Goal: Transaction & Acquisition: Purchase product/service

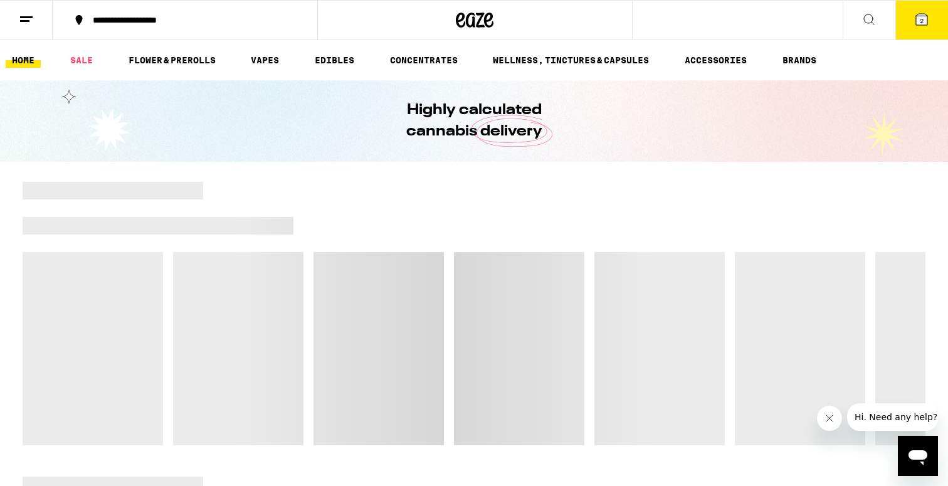
click at [912, 27] on button "2" at bounding box center [921, 20] width 53 height 39
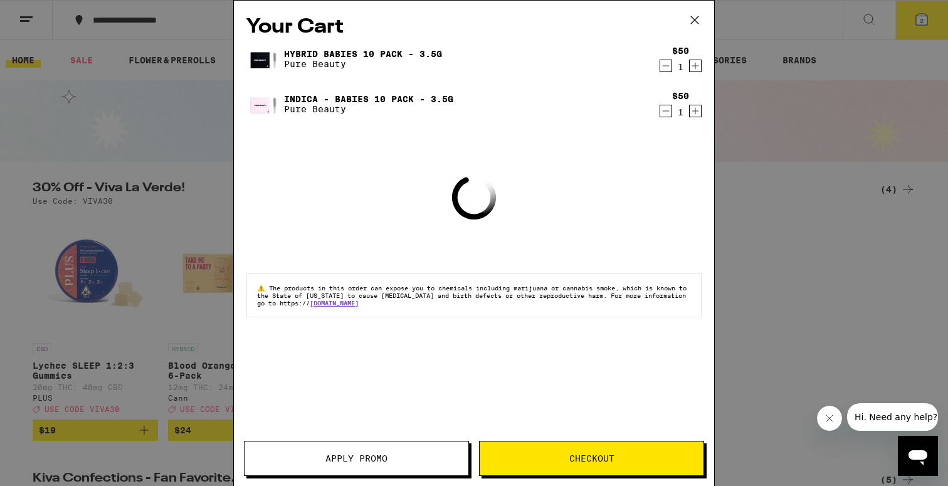
click at [577, 458] on span "Checkout" at bounding box center [591, 458] width 45 height 9
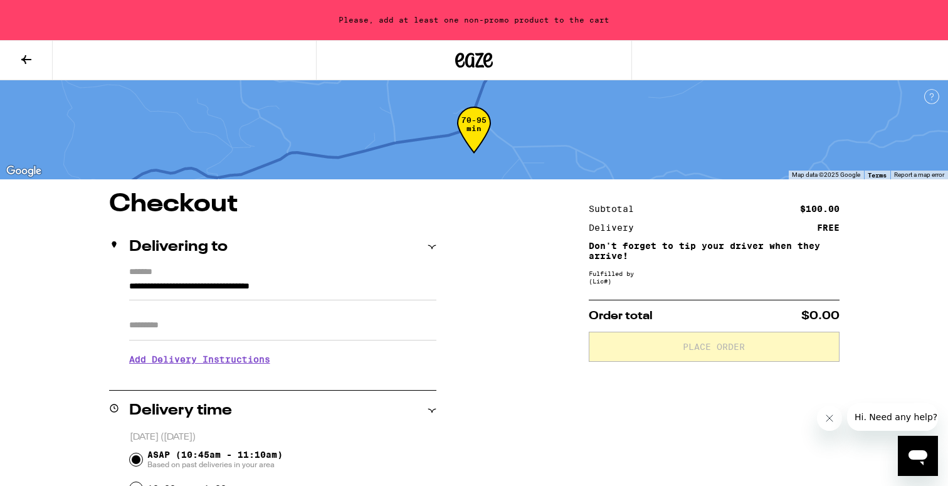
click at [29, 48] on button at bounding box center [26, 61] width 53 height 40
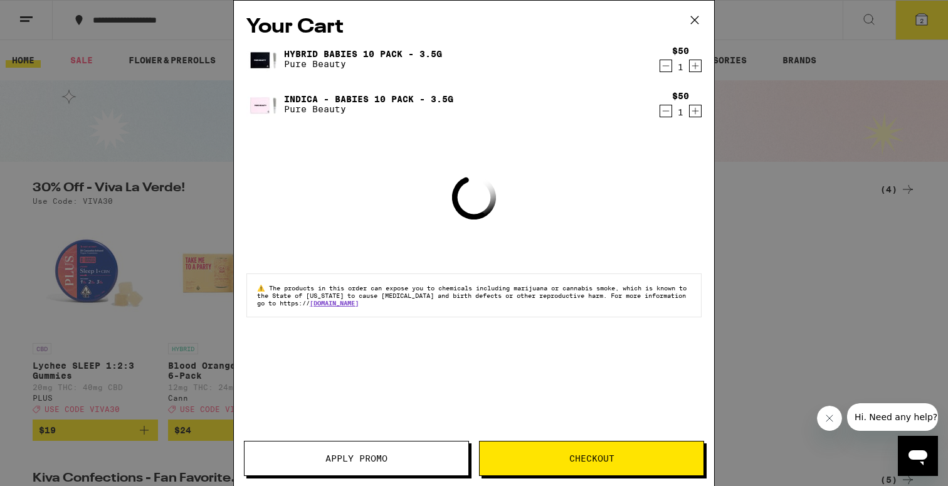
click at [668, 66] on icon "Decrement" at bounding box center [665, 65] width 11 height 15
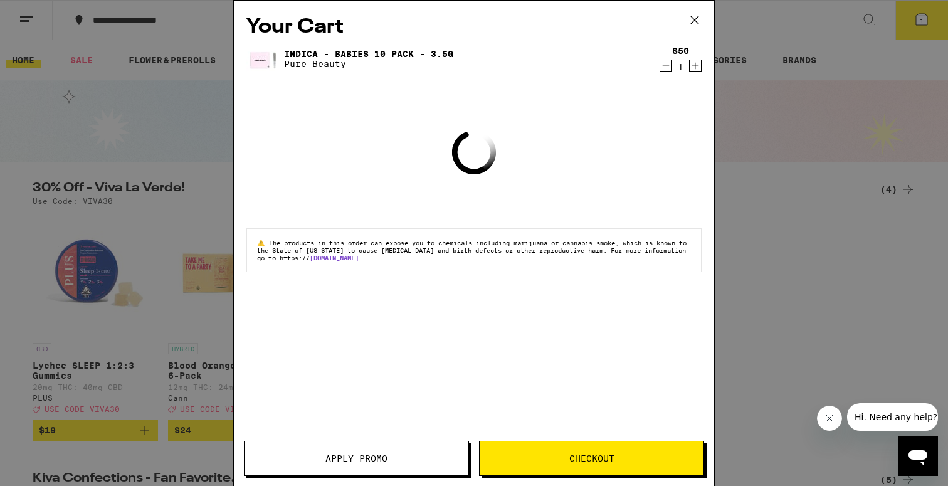
click at [666, 62] on icon "Decrement" at bounding box center [665, 65] width 11 height 15
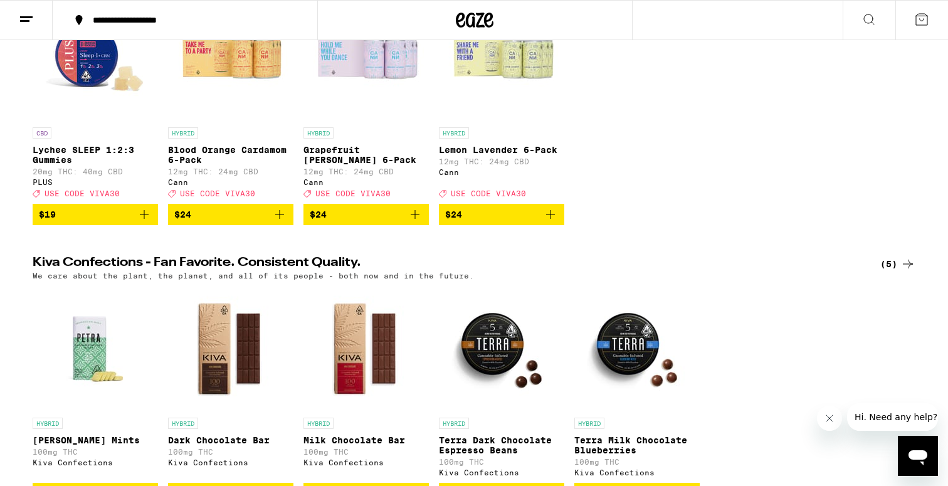
scroll to position [223, 0]
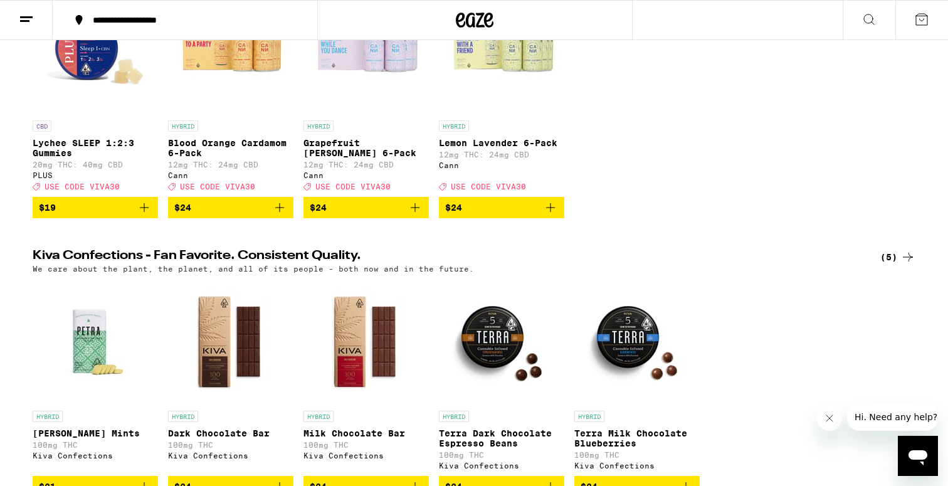
click at [145, 215] on icon "Add to bag" at bounding box center [144, 207] width 15 height 15
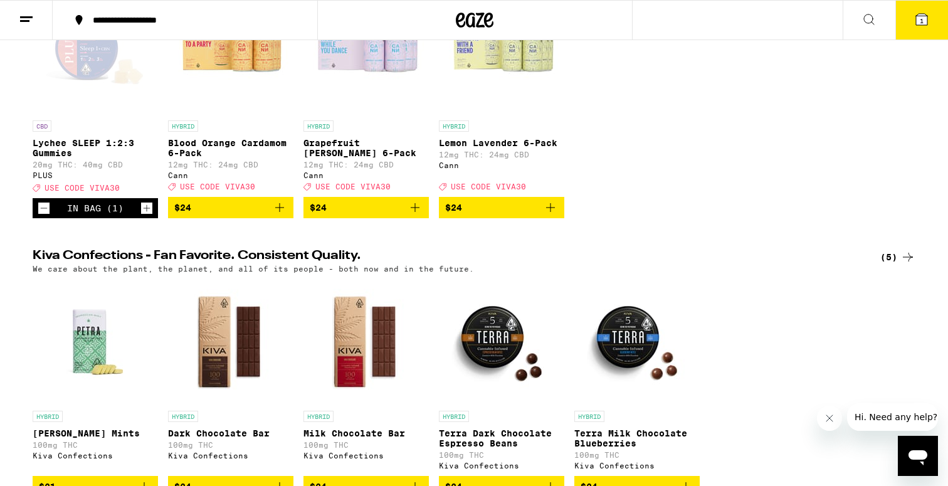
click at [145, 216] on icon "Increment" at bounding box center [146, 208] width 11 height 15
click at [932, 26] on button "2" at bounding box center [921, 20] width 53 height 39
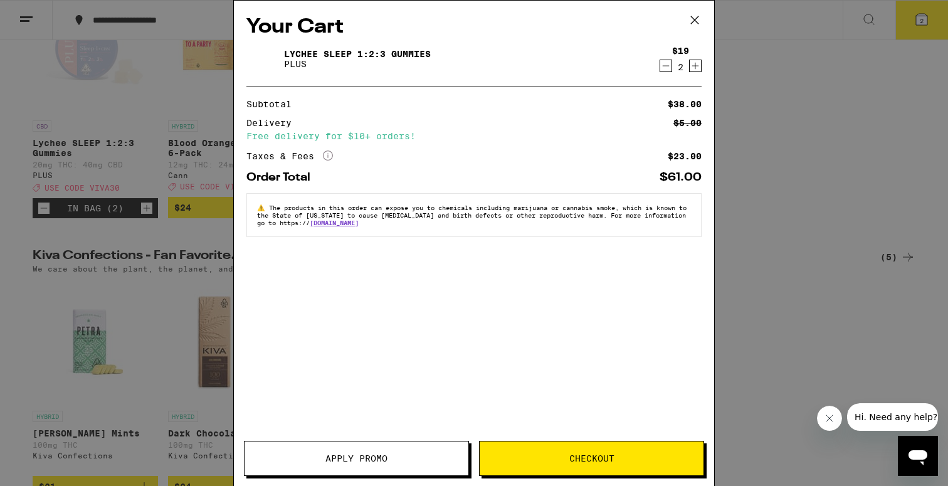
click at [527, 449] on button "Checkout" at bounding box center [591, 458] width 225 height 35
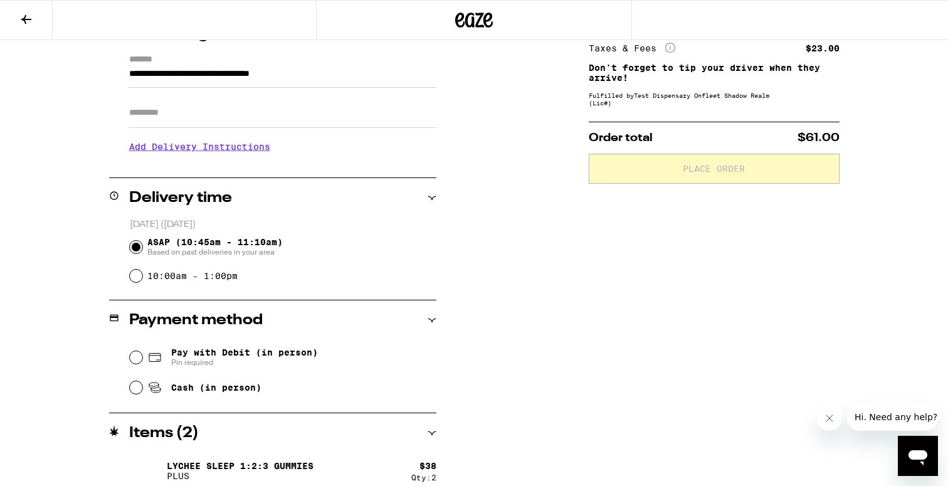
scroll to position [186, 0]
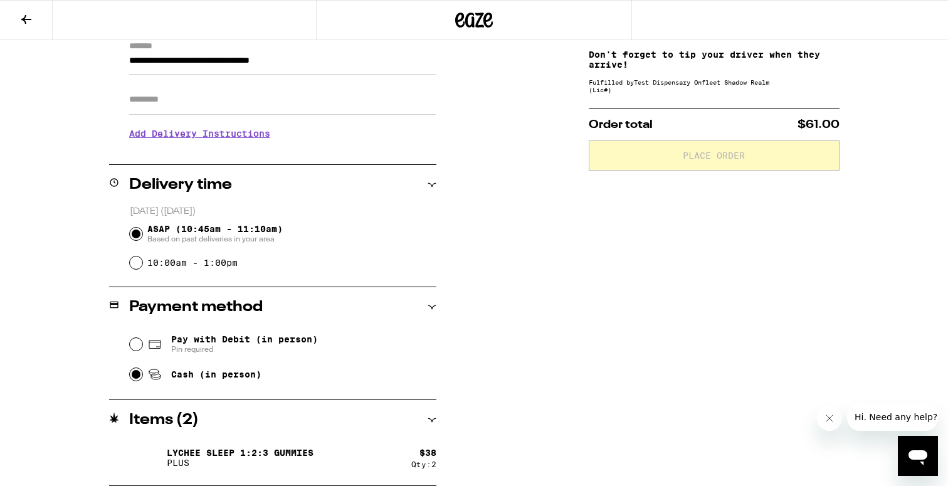
click at [137, 381] on input "Cash (in person)" at bounding box center [136, 374] width 13 height 13
radio input "true"
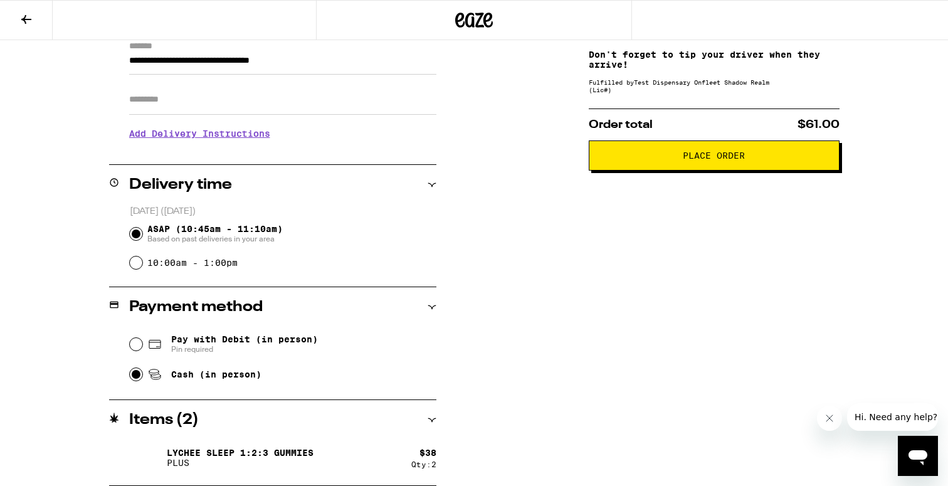
click at [667, 158] on span "Place Order" at bounding box center [713, 155] width 229 height 9
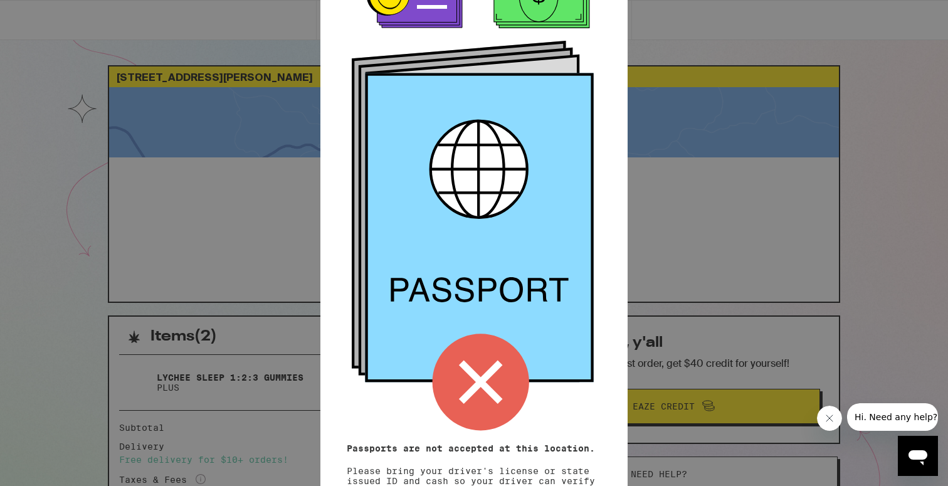
scroll to position [105, 0]
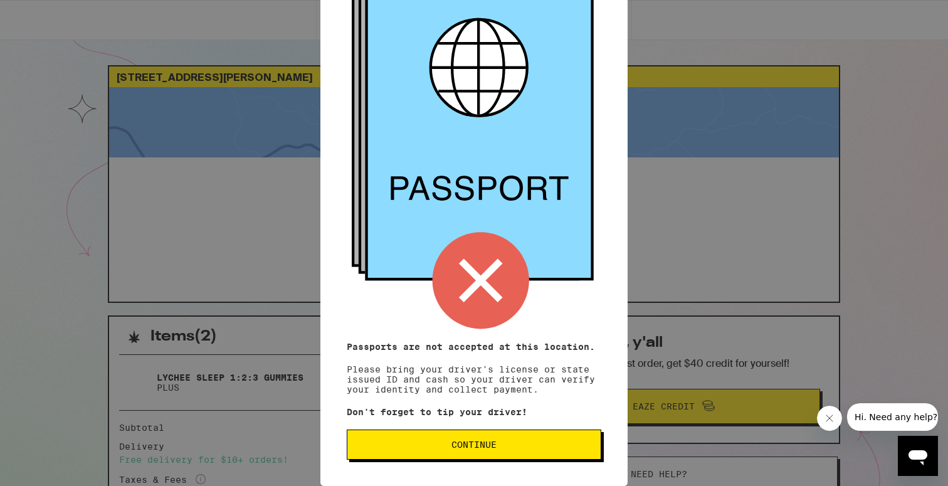
click at [480, 441] on span "Continue" at bounding box center [473, 444] width 45 height 9
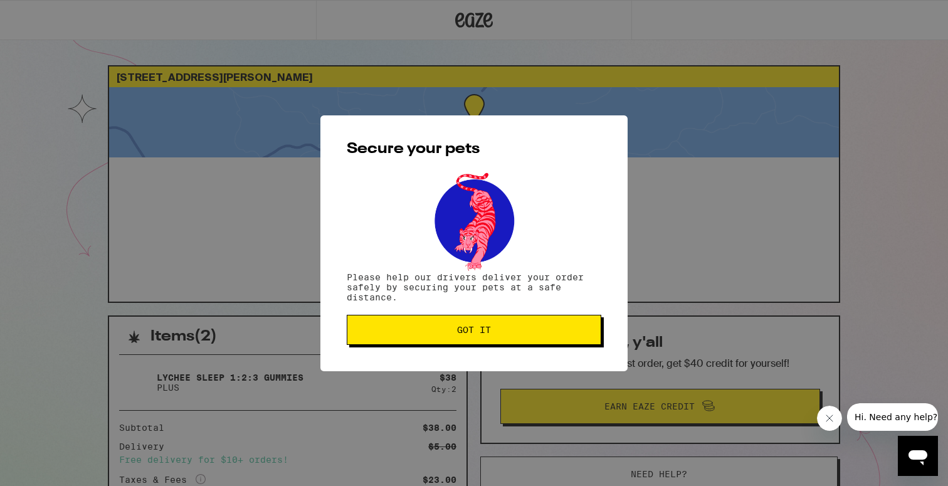
click at [515, 340] on button "Got it" at bounding box center [474, 330] width 255 height 30
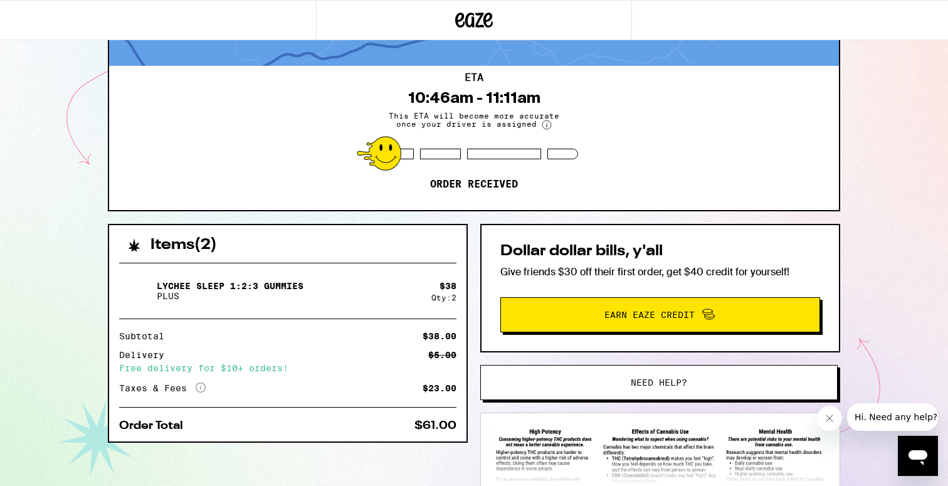
scroll to position [117, 0]
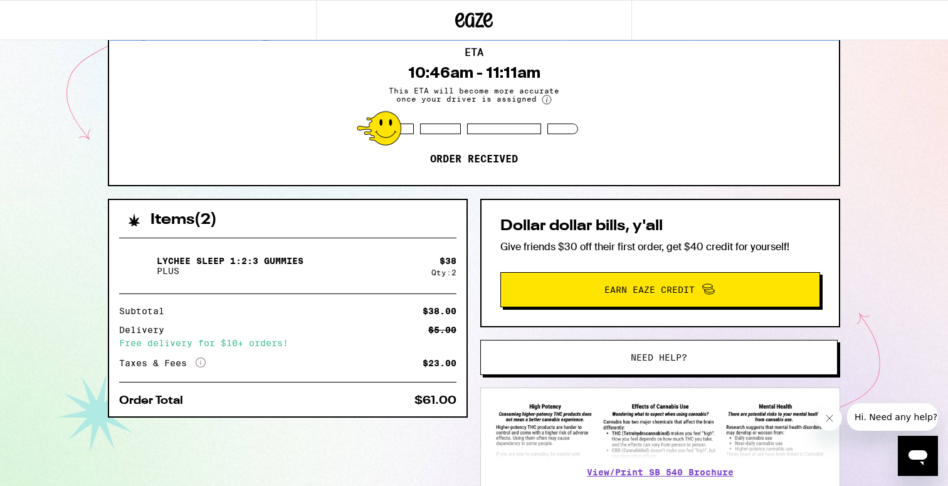
click at [570, 370] on button "Need help?" at bounding box center [658, 357] width 357 height 35
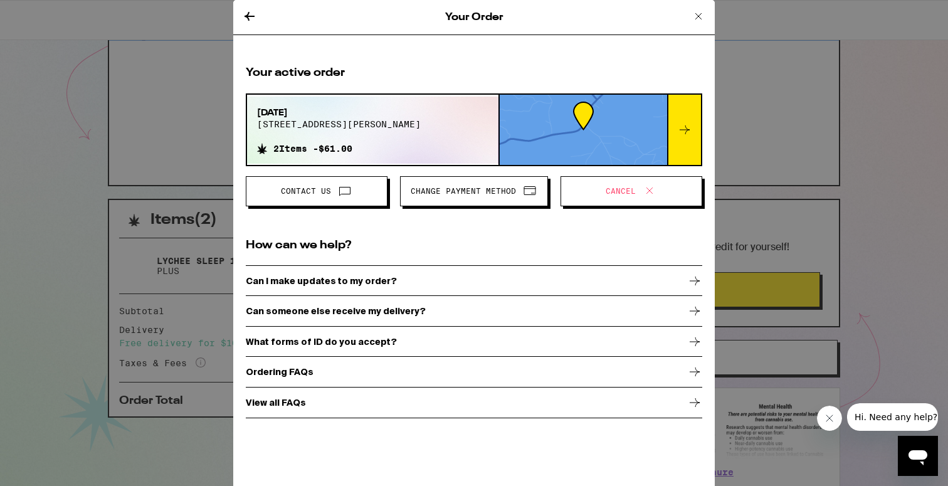
click at [611, 188] on span "Cancel" at bounding box center [621, 191] width 30 height 8
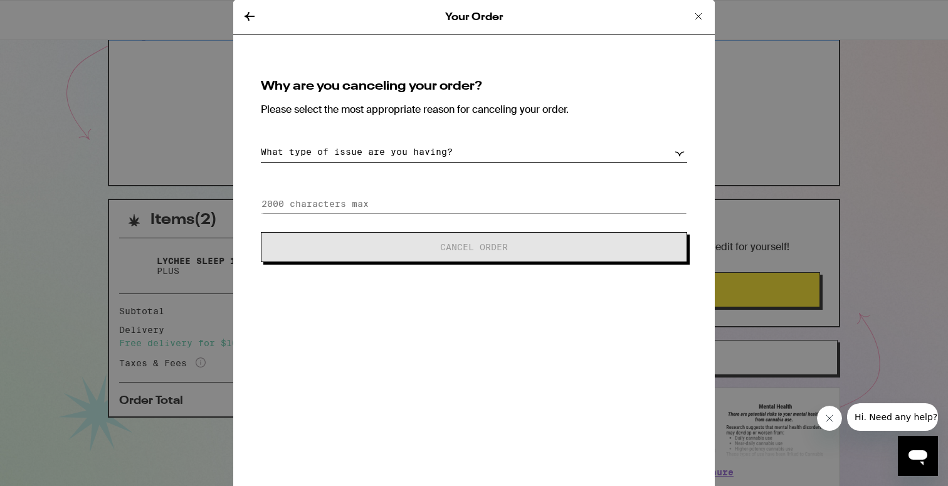
click at [532, 137] on div "Why are you canceling your order? Please select the most appropriate reason for…" at bounding box center [474, 171] width 456 height 212
click at [529, 154] on select "What type of issue are you having? Order taking too long Order arriving too soo…" at bounding box center [474, 152] width 426 height 22
click at [261, 141] on select "What type of issue are you having? Order taking too long Order arriving too soo…" at bounding box center [474, 152] width 426 height 22
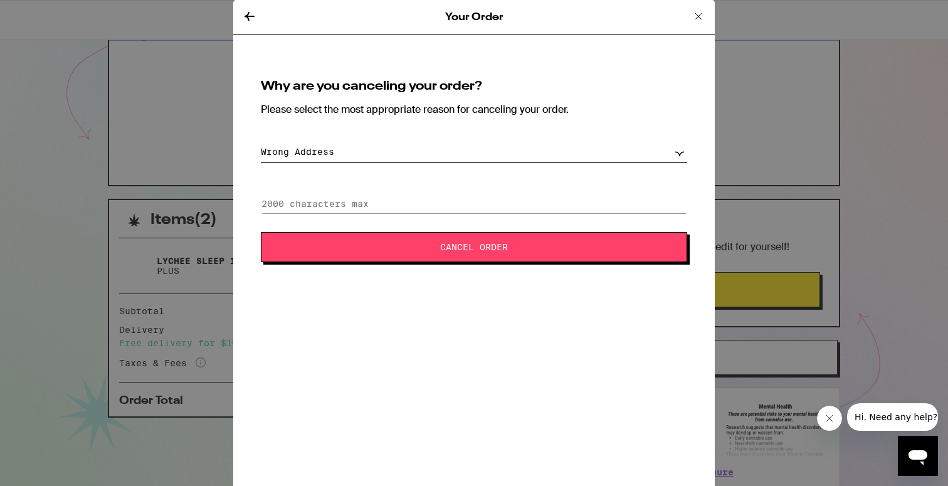
click at [482, 158] on select "What type of issue are you having? Order taking too long Order arriving too soo…" at bounding box center [474, 152] width 426 height 22
select select "payment-issues"
click at [261, 141] on select "What type of issue are you having? Order taking too long Order arriving too soo…" at bounding box center [474, 152] width 426 height 22
click at [467, 247] on span "Cancel Order" at bounding box center [474, 247] width 68 height 9
